Goal: Navigation & Orientation: Find specific page/section

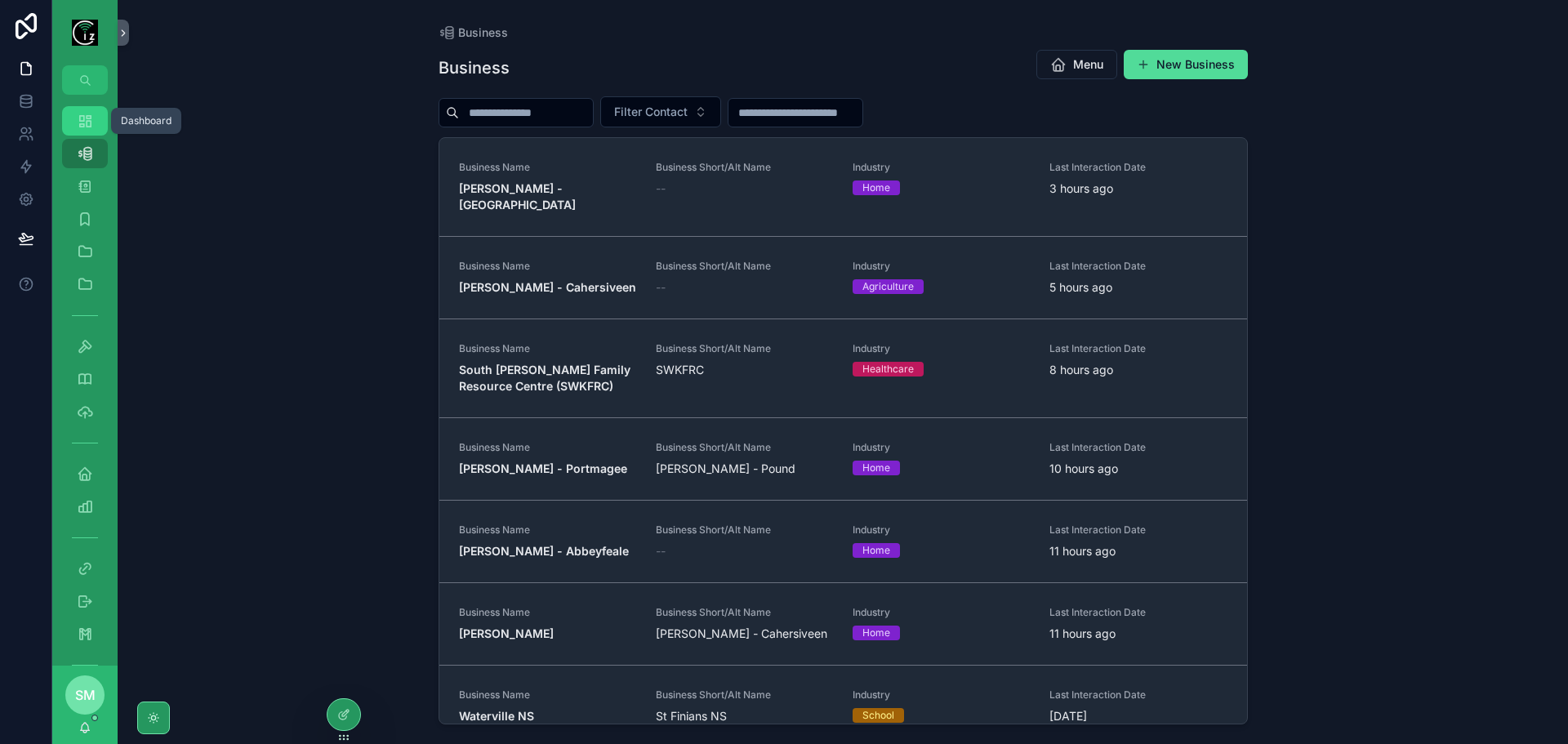
click at [85, 125] on icon "scrollable content" at bounding box center [84, 121] width 16 height 16
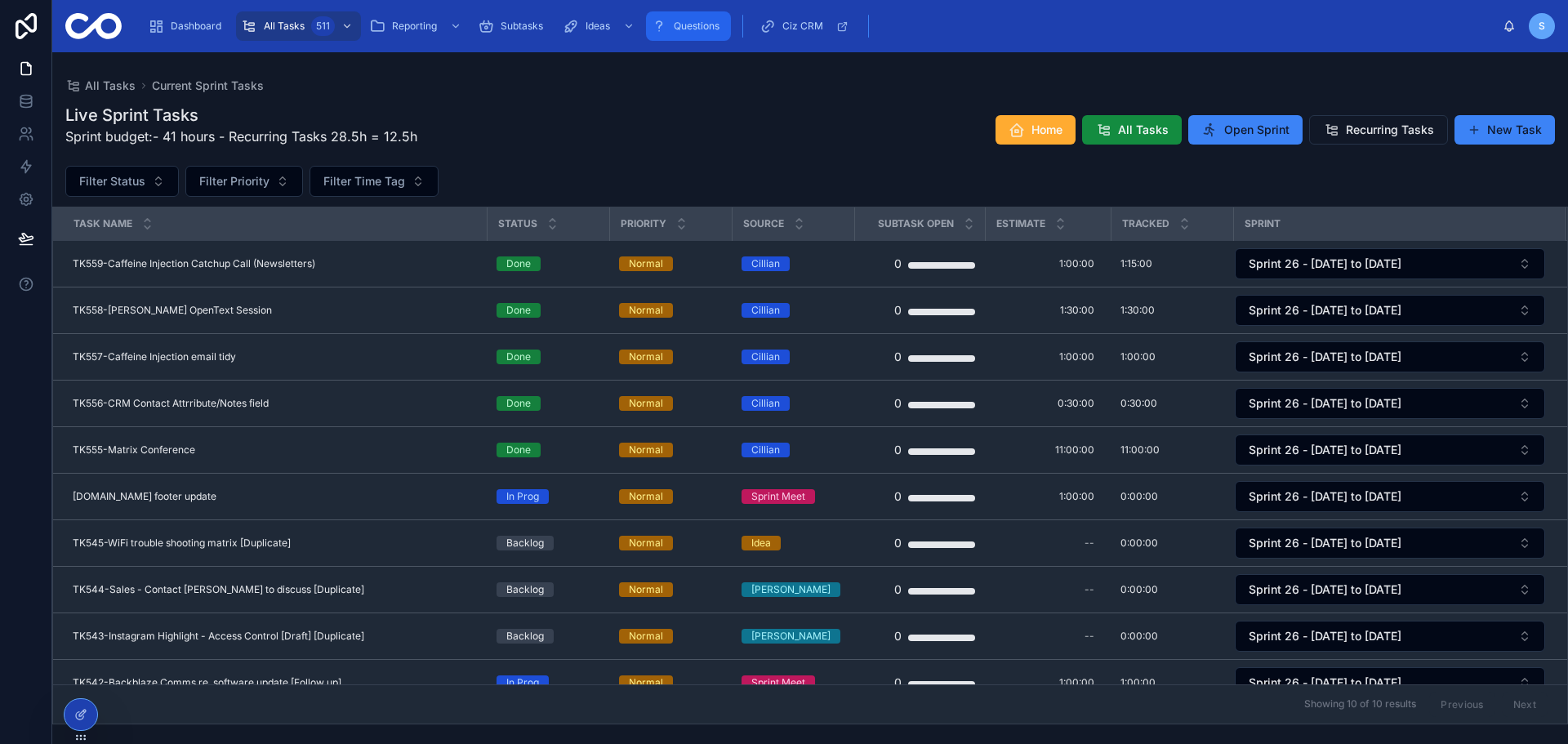
click at [671, 19] on div "Questions" at bounding box center [688, 26] width 75 height 26
